Goal: Task Accomplishment & Management: Use online tool/utility

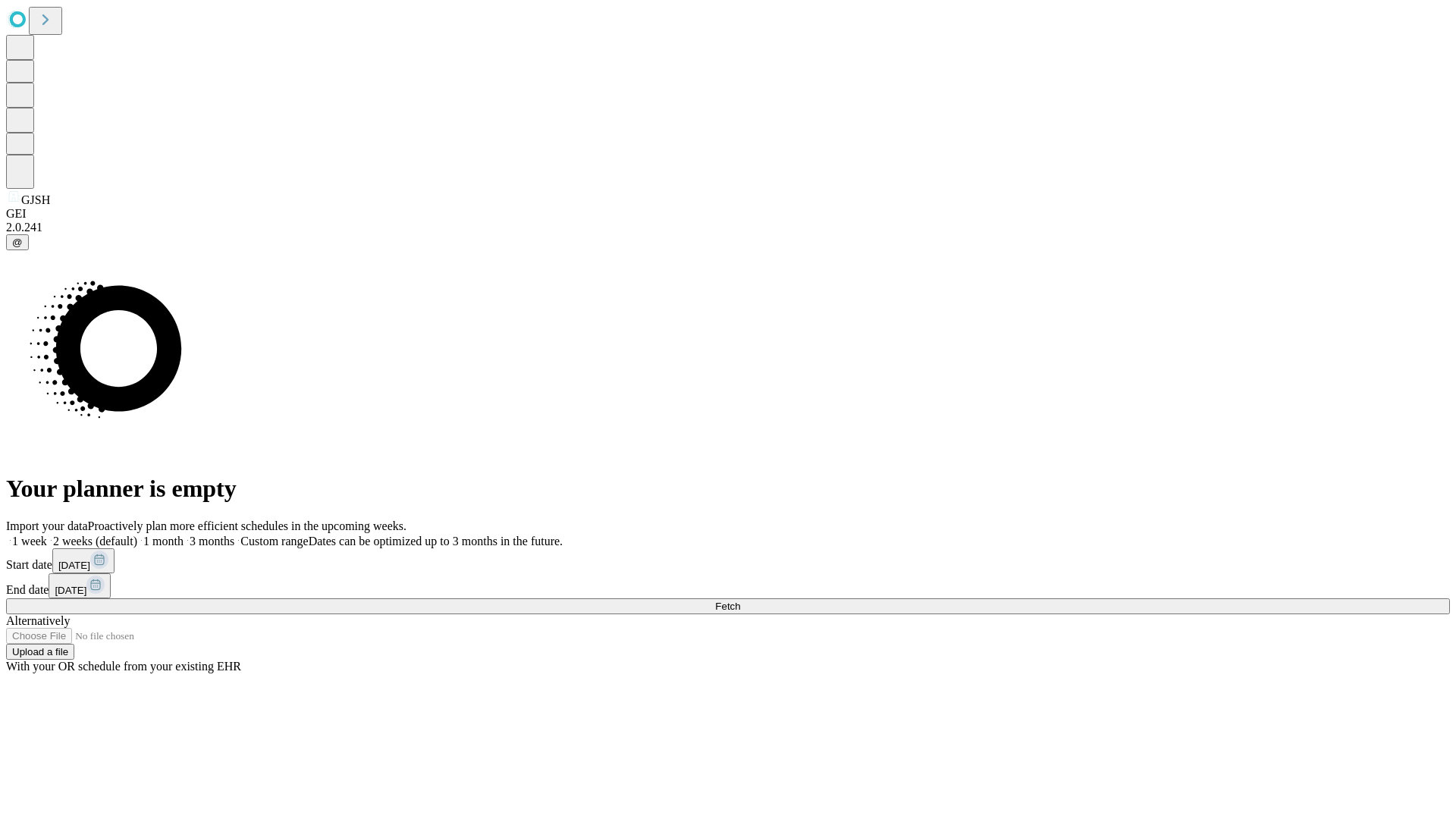
click at [740, 601] on span "Fetch" at bounding box center [728, 606] width 25 height 11
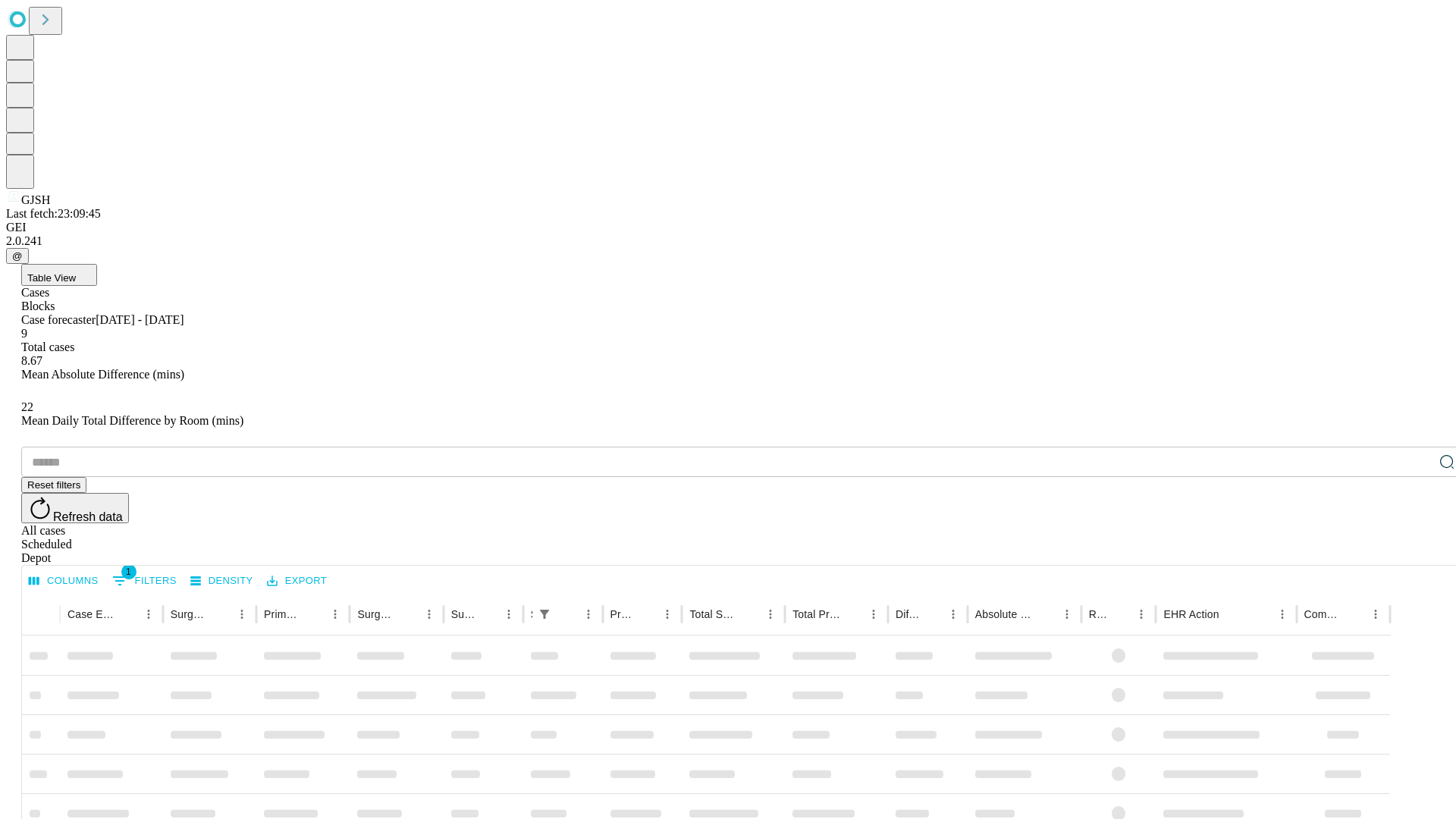
click at [1416, 551] on div "Depot" at bounding box center [743, 558] width 1443 height 14
